Goal: Task Accomplishment & Management: Use online tool/utility

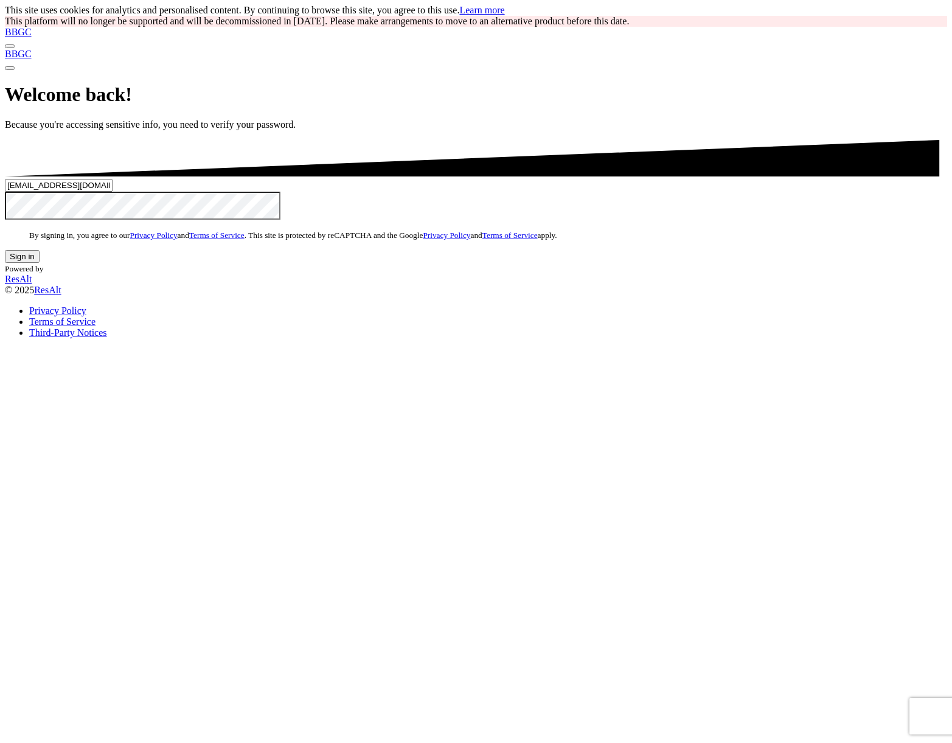
click at [40, 263] on button "Sign in" at bounding box center [22, 256] width 35 height 13
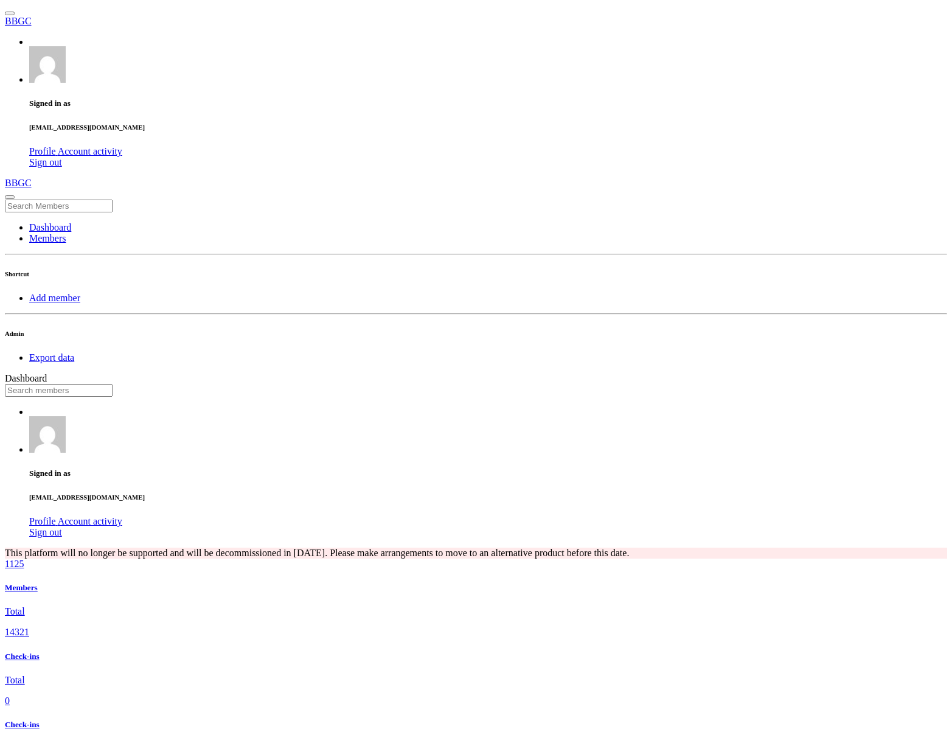
click at [74, 352] on link "Export data" at bounding box center [51, 357] width 45 height 10
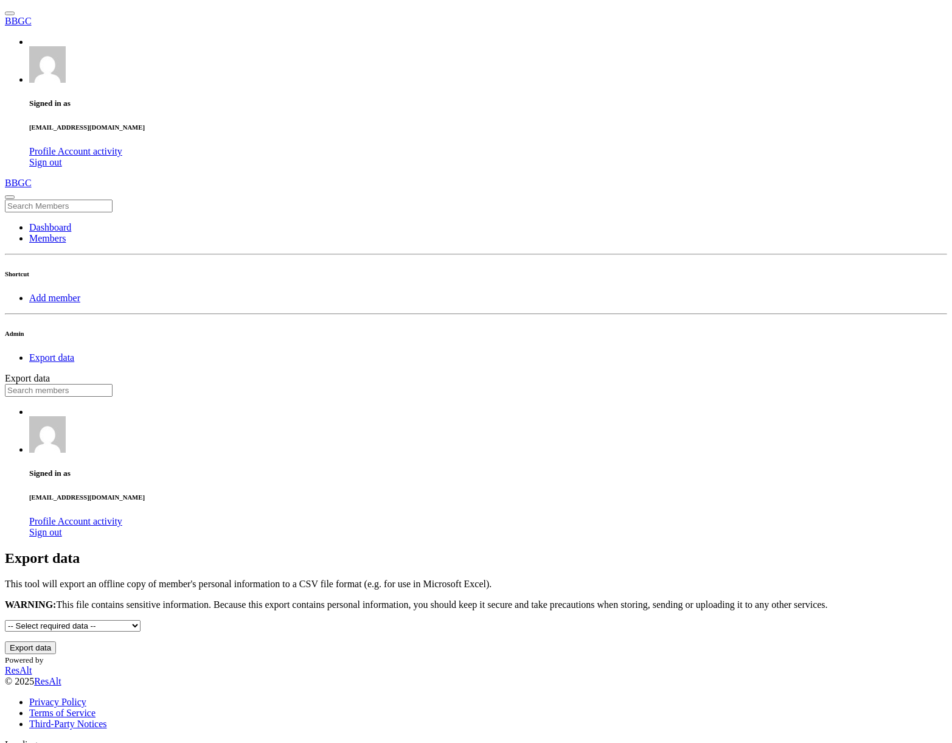
select select "All"
click at [56, 641] on button "Export data" at bounding box center [30, 647] width 51 height 13
